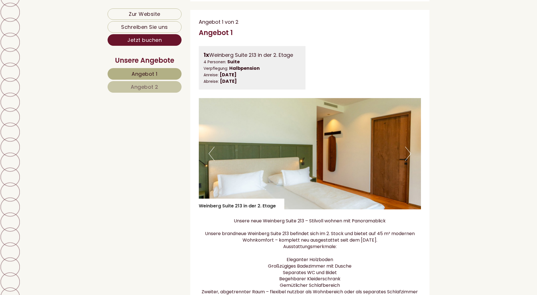
scroll to position [376, 0]
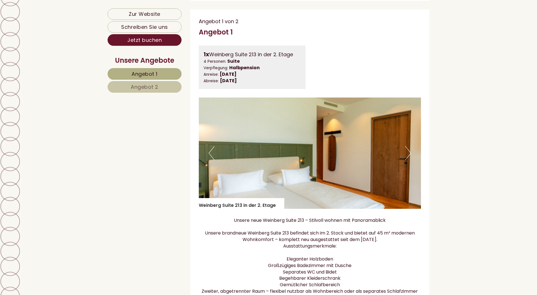
click at [407, 159] on button "Next" at bounding box center [409, 153] width 6 height 14
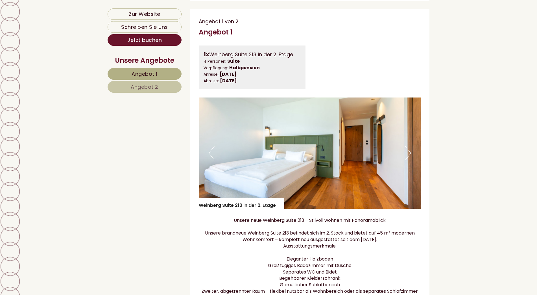
click at [412, 155] on img at bounding box center [310, 152] width 223 height 111
click at [412, 162] on img at bounding box center [310, 152] width 223 height 111
click at [407, 160] on button "Next" at bounding box center [409, 153] width 6 height 14
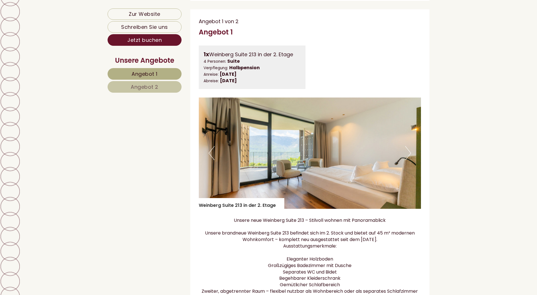
click at [409, 159] on button "Next" at bounding box center [409, 153] width 6 height 14
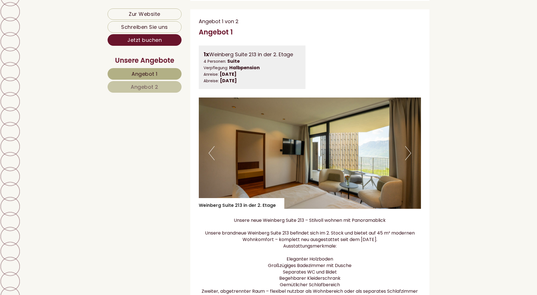
click at [410, 159] on button "Next" at bounding box center [409, 153] width 6 height 14
click at [409, 160] on button "Next" at bounding box center [409, 153] width 6 height 14
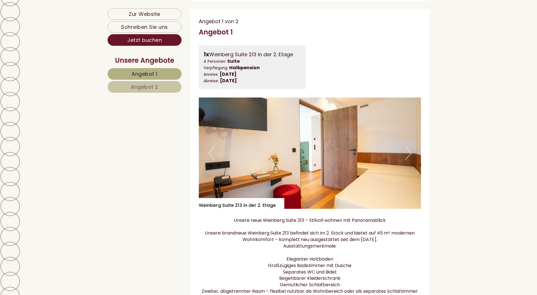
click at [408, 160] on button "Next" at bounding box center [409, 153] width 6 height 14
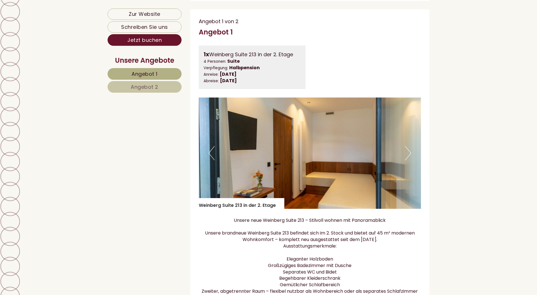
click at [406, 160] on button "Next" at bounding box center [409, 153] width 6 height 14
click at [405, 162] on img at bounding box center [310, 152] width 223 height 111
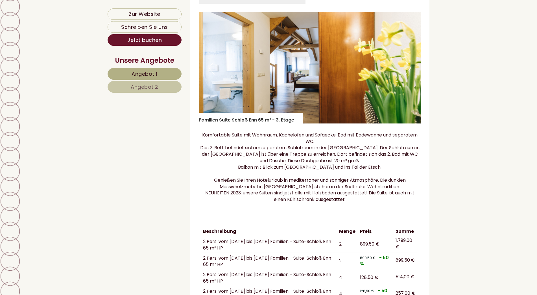
scroll to position [881, 0]
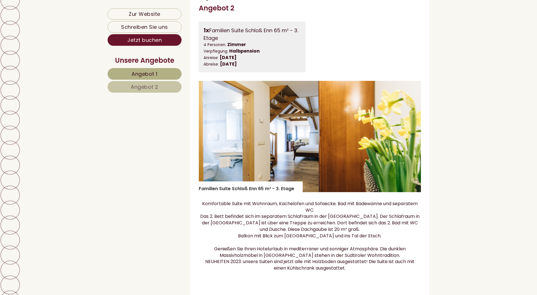
click at [412, 139] on img at bounding box center [310, 136] width 223 height 111
click at [409, 138] on button "Next" at bounding box center [409, 136] width 6 height 14
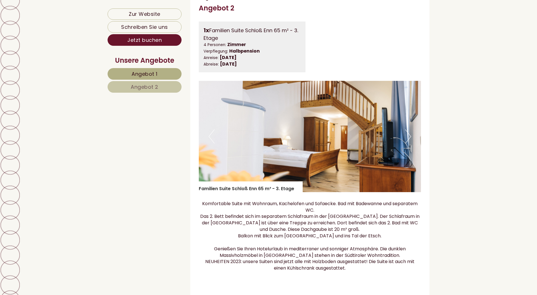
click at [410, 141] on button "Next" at bounding box center [409, 136] width 6 height 14
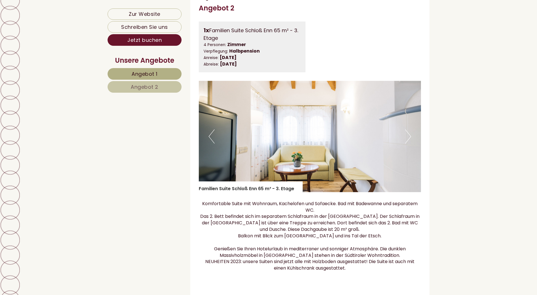
click at [407, 140] on button "Next" at bounding box center [409, 136] width 6 height 14
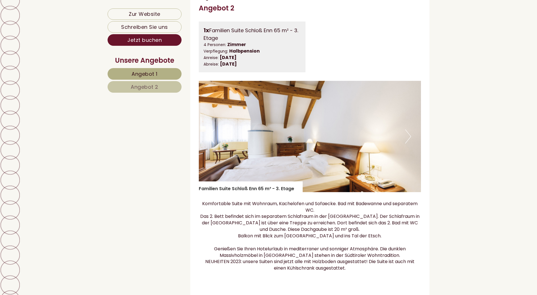
click at [406, 137] on button "Next" at bounding box center [409, 136] width 6 height 14
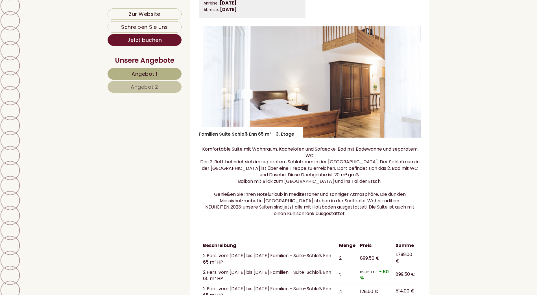
scroll to position [1009, 0]
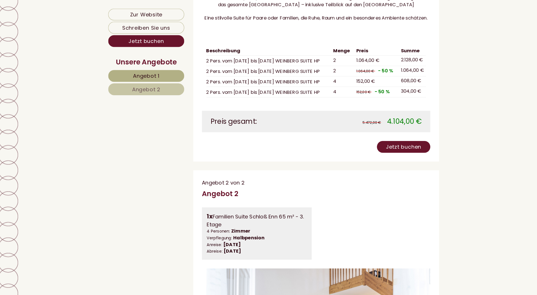
scroll to position [629, 0]
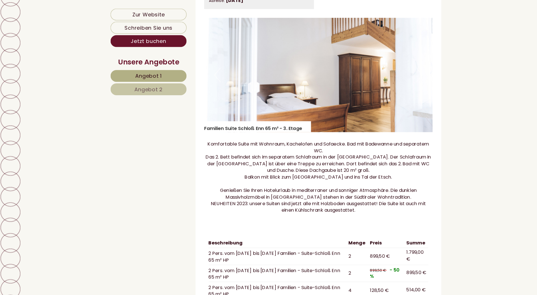
scroll to position [890, 0]
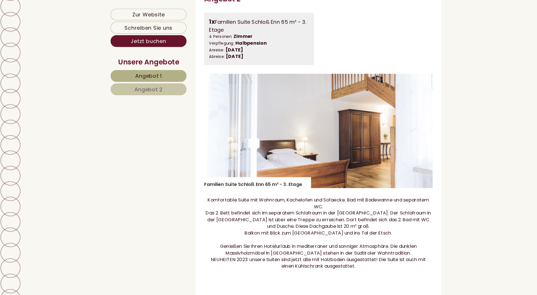
click at [395, 142] on img at bounding box center [310, 127] width 223 height 111
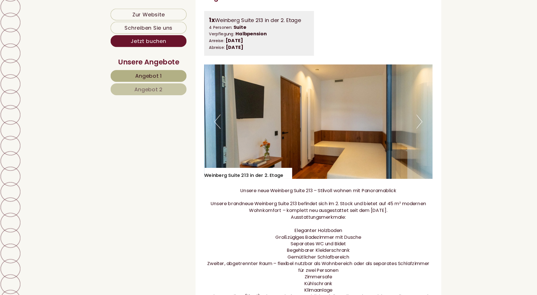
scroll to position [410, 0]
click at [405, 128] on img at bounding box center [310, 118] width 223 height 111
click at [412, 125] on img at bounding box center [310, 118] width 223 height 111
click at [417, 121] on img at bounding box center [310, 118] width 223 height 111
click at [407, 126] on button "Next" at bounding box center [409, 119] width 6 height 14
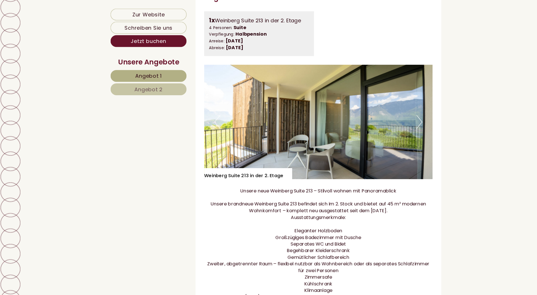
click at [408, 126] on button "Next" at bounding box center [409, 119] width 6 height 14
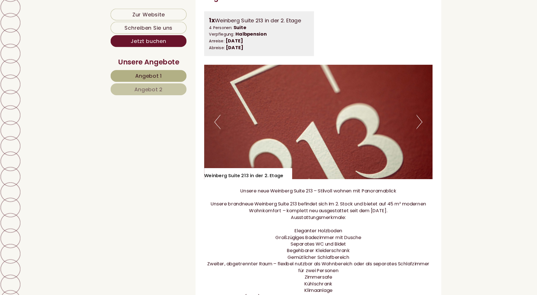
click at [405, 133] on img at bounding box center [310, 118] width 223 height 111
click at [407, 126] on button "Next" at bounding box center [409, 119] width 6 height 14
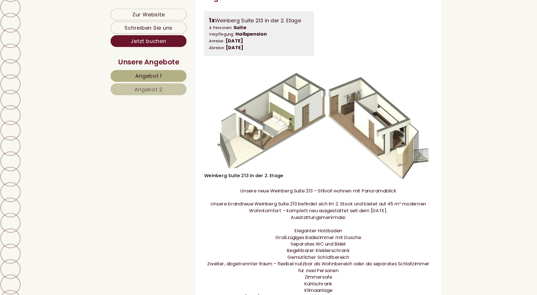
click at [409, 125] on button "Next" at bounding box center [409, 119] width 6 height 14
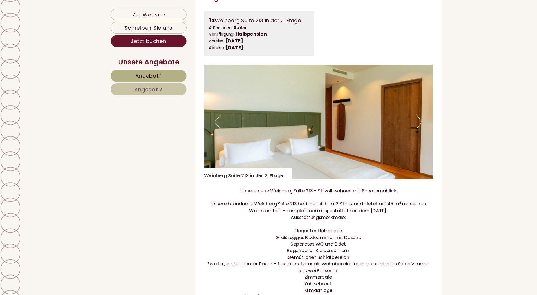
click at [213, 123] on button "Previous" at bounding box center [212, 119] width 6 height 14
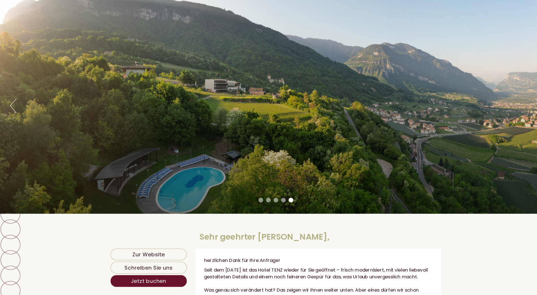
scroll to position [0, 0]
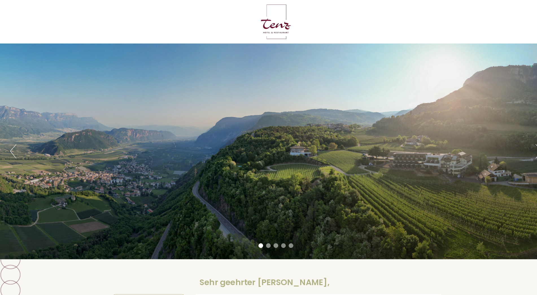
click at [523, 145] on button "Next" at bounding box center [525, 147] width 6 height 14
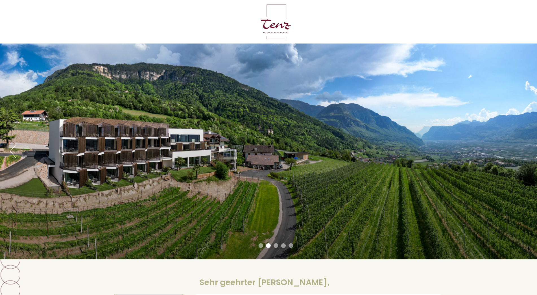
click at [523, 146] on button "Next" at bounding box center [525, 147] width 6 height 14
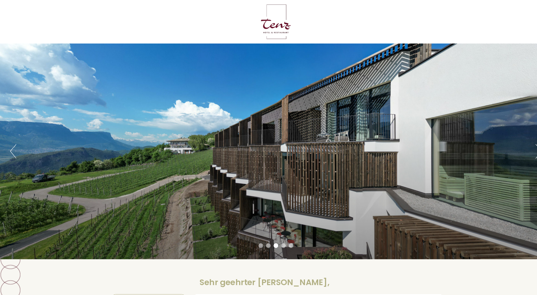
click at [522, 150] on button "Next" at bounding box center [525, 147] width 6 height 14
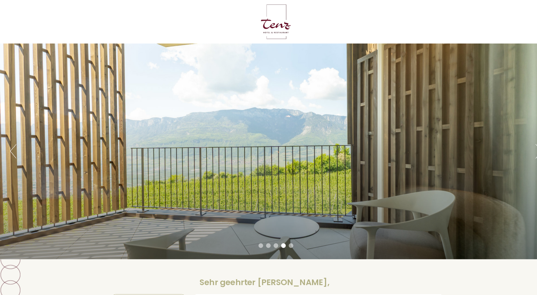
click at [517, 152] on div "Previous Next 1 2 3 4 5" at bounding box center [268, 147] width 537 height 210
click at [516, 149] on div "Previous Next 1 2 3 4 5" at bounding box center [268, 147] width 537 height 210
